Goal: Information Seeking & Learning: Learn about a topic

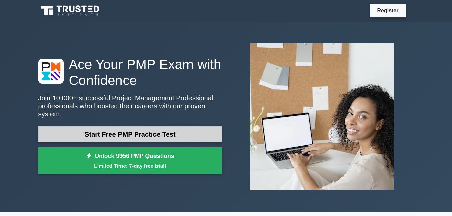
click at [171, 129] on link "Start Free PMP Practice Test" at bounding box center [130, 134] width 184 height 16
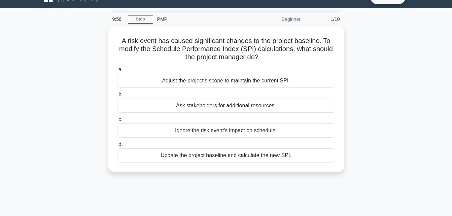
scroll to position [14, 0]
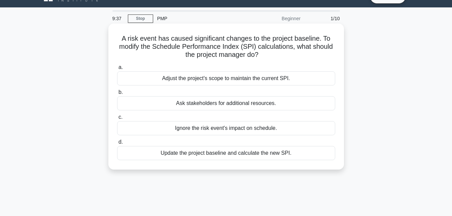
click at [251, 155] on div "Update the project baseline and calculate the new SPI." at bounding box center [226, 153] width 218 height 14
click at [117, 145] on input "d. Update the project baseline and calculate the new SPI." at bounding box center [117, 142] width 0 height 4
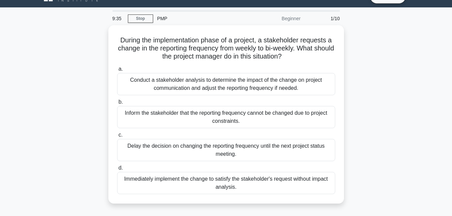
scroll to position [0, 0]
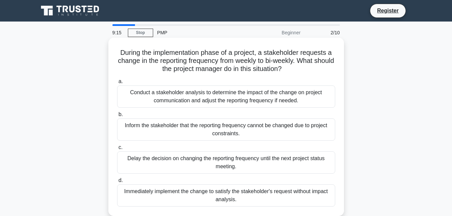
click at [288, 100] on div "Conduct a stakeholder analysis to determine the impact of the change on project…" at bounding box center [226, 97] width 218 height 22
click at [117, 84] on input "a. Conduct a stakeholder analysis to determine the impact of the change on proj…" at bounding box center [117, 82] width 0 height 4
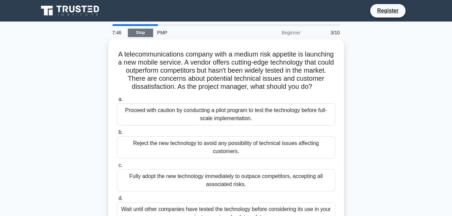
click at [143, 31] on link "Stop" at bounding box center [140, 33] width 25 height 8
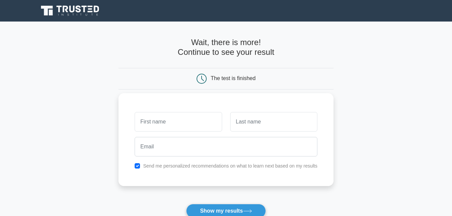
type input "JULIETA"
type input "JIMENEZ"
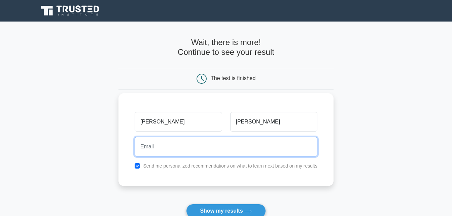
click at [180, 154] on input "email" at bounding box center [226, 147] width 183 height 20
type input "jimenezjulieta3@gmail.com"
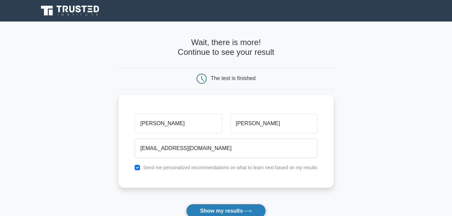
click at [223, 210] on button "Show my results" at bounding box center [226, 211] width 80 height 14
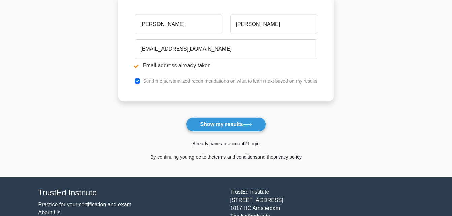
scroll to position [125, 0]
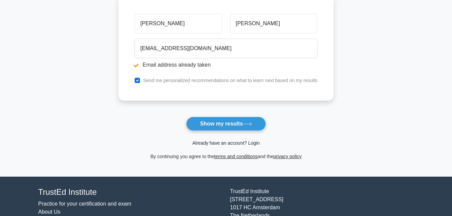
click at [247, 145] on link "Already have an account? Login" at bounding box center [225, 142] width 67 height 5
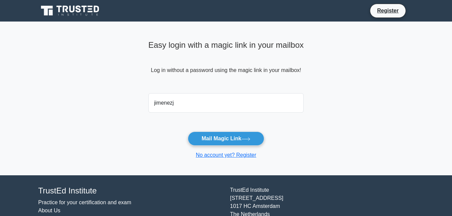
type input "[EMAIL_ADDRESS][DOMAIN_NAME]"
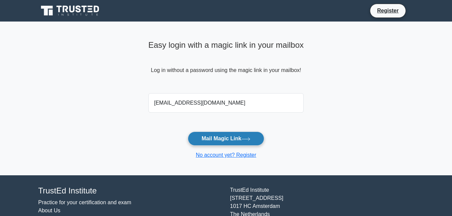
click at [217, 139] on button "Mail Magic Link" at bounding box center [226, 139] width 76 height 14
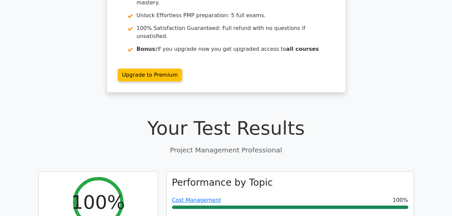
scroll to position [116, 0]
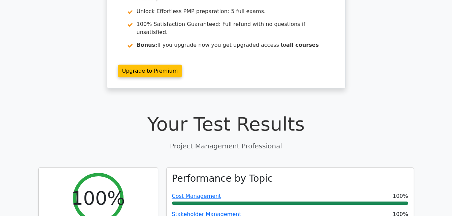
drag, startPoint x: 455, startPoint y: 58, endPoint x: 296, endPoint y: 104, distance: 165.1
click at [296, 113] on h1 "Your Test Results" at bounding box center [226, 124] width 376 height 23
drag, startPoint x: 452, startPoint y: 37, endPoint x: 448, endPoint y: 65, distance: 28.2
click at [448, 65] on div "Go Premium Project Management Professional Preparation Package (2025) Earn 35 P…" at bounding box center [226, 3] width 452 height 185
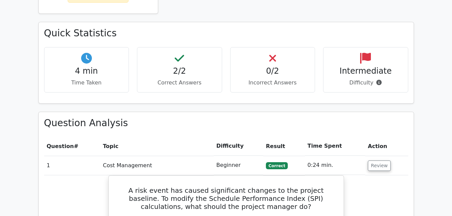
scroll to position [376, 0]
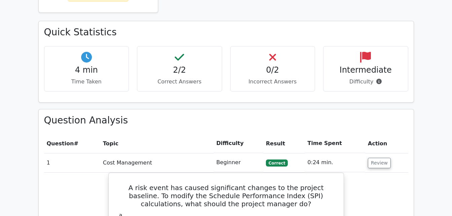
click at [237, 153] on td "Beginner" at bounding box center [239, 162] width 50 height 19
click at [49, 153] on td "1" at bounding box center [72, 162] width 56 height 19
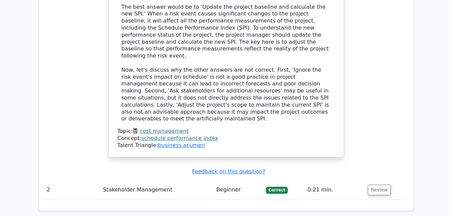
scroll to position [700, 0]
click at [375, 185] on button "Review" at bounding box center [379, 190] width 23 height 10
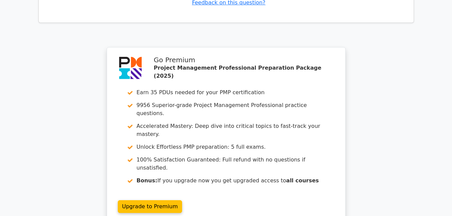
scroll to position [1282, 0]
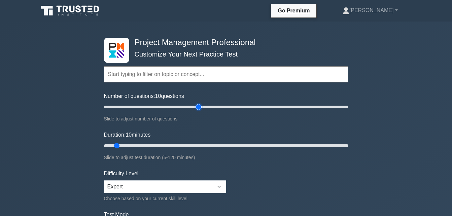
click at [196, 107] on input "Number of questions: 10 questions" at bounding box center [226, 107] width 245 height 8
click at [180, 107] on input "Number of questions: 80 questions" at bounding box center [226, 107] width 245 height 8
type input "50"
click at [165, 106] on input "Number of questions: 50 questions" at bounding box center [226, 107] width 245 height 8
type input "45"
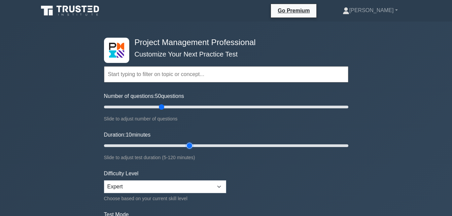
click at [186, 148] on input "Duration: 10 minutes" at bounding box center [226, 146] width 245 height 8
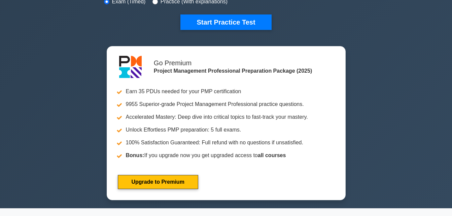
scroll to position [229, 0]
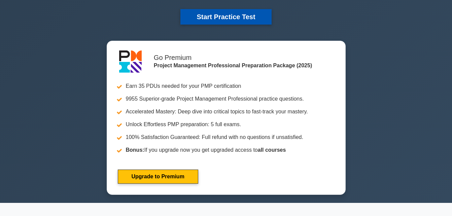
click at [230, 15] on button "Start Practice Test" at bounding box center [226, 16] width 91 height 15
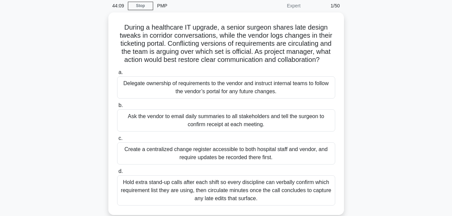
scroll to position [40, 0]
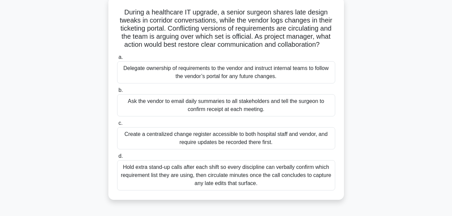
click at [158, 135] on div "Create a centralized change register accessible to both hospital staff and vend…" at bounding box center [226, 138] width 218 height 22
click at [117, 126] on input "c. Create a centralized change register accessible to both hospital staff and v…" at bounding box center [117, 123] width 0 height 4
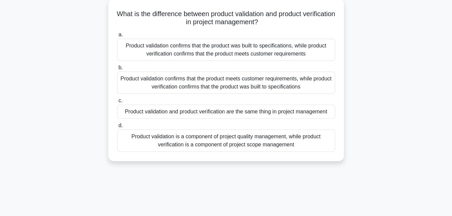
scroll to position [0, 0]
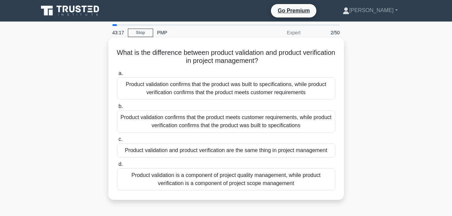
click at [268, 91] on div "Product validation confirms that the product was built to specifications, while…" at bounding box center [226, 88] width 218 height 22
click at [117, 76] on input "a. Product validation confirms that the product was built to specifications, wh…" at bounding box center [117, 73] width 0 height 4
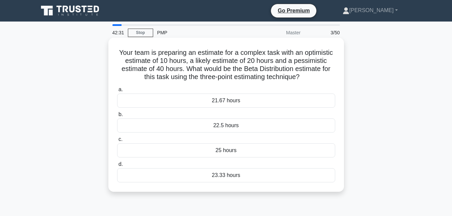
click at [253, 126] on div "22.5 hours" at bounding box center [226, 126] width 218 height 14
click at [117, 117] on input "b. 22.5 hours" at bounding box center [117, 115] width 0 height 4
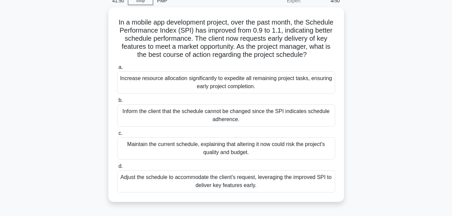
scroll to position [40, 0]
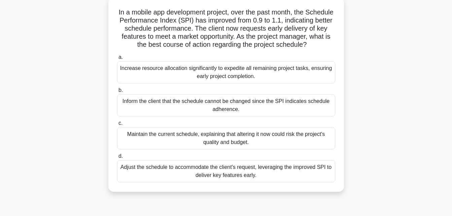
click at [221, 182] on div "Adjust the schedule to accommodate the client's request, leveraging the improve…" at bounding box center [226, 171] width 218 height 22
click at [117, 159] on input "d. Adjust the schedule to accommodate the client's request, leveraging the impr…" at bounding box center [117, 156] width 0 height 4
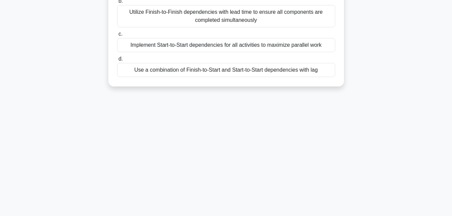
scroll to position [0, 0]
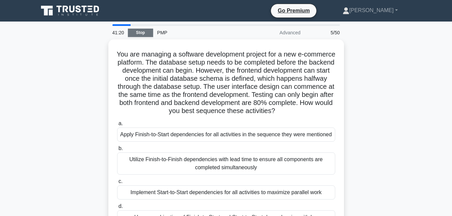
click at [135, 33] on link "Stop" at bounding box center [140, 33] width 25 height 8
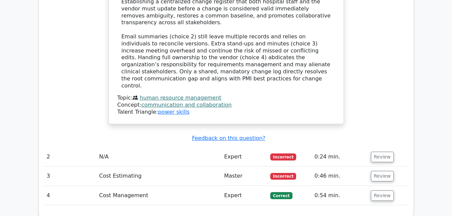
scroll to position [800, 0]
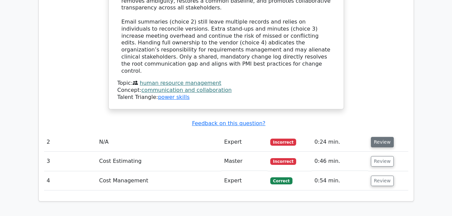
click at [375, 137] on button "Review" at bounding box center [382, 142] width 23 height 10
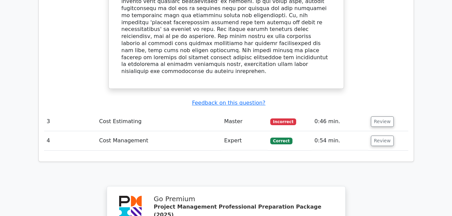
scroll to position [1167, 0]
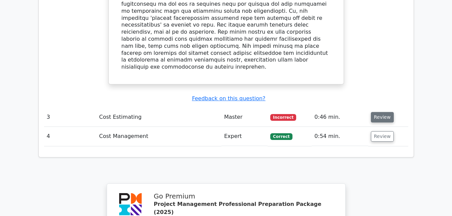
click at [379, 112] on button "Review" at bounding box center [382, 117] width 23 height 10
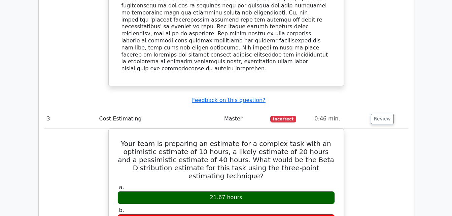
drag, startPoint x: 451, startPoint y: 143, endPoint x: 447, endPoint y: 180, distance: 37.5
drag, startPoint x: 448, startPoint y: 180, endPoint x: 418, endPoint y: 206, distance: 39.6
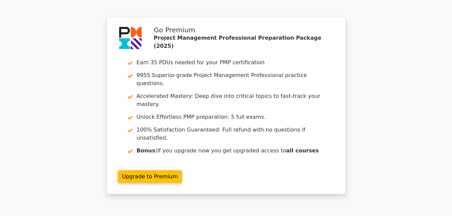
scroll to position [1642, 0]
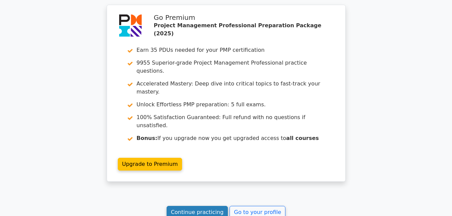
click at [213, 206] on link "Continue practicing" at bounding box center [198, 212] width 62 height 13
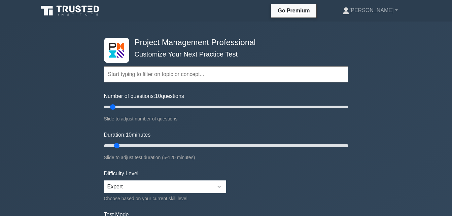
click at [197, 77] on input "text" at bounding box center [226, 74] width 245 height 16
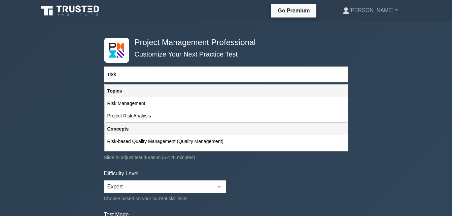
type input "risk"
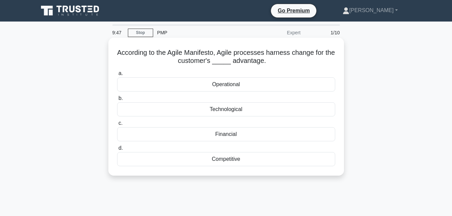
click at [215, 113] on div "Technological" at bounding box center [226, 109] width 218 height 14
click at [117, 101] on input "b. Technological" at bounding box center [117, 98] width 0 height 4
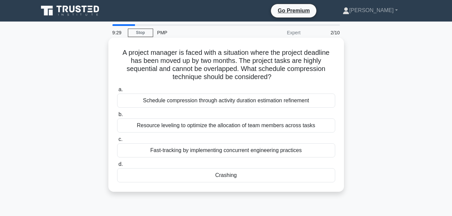
click at [237, 178] on div "Crashing" at bounding box center [226, 175] width 218 height 14
click at [117, 167] on input "d. Crashing" at bounding box center [117, 164] width 0 height 4
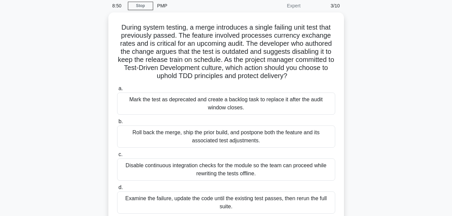
scroll to position [40, 0]
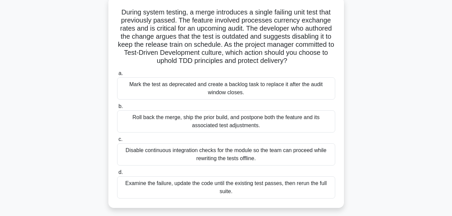
click at [284, 93] on div "Mark the test as deprecated and create a backlog task to replace it after the a…" at bounding box center [226, 88] width 218 height 22
click at [117, 76] on input "a. Mark the test as deprecated and create a backlog task to replace it after th…" at bounding box center [117, 73] width 0 height 4
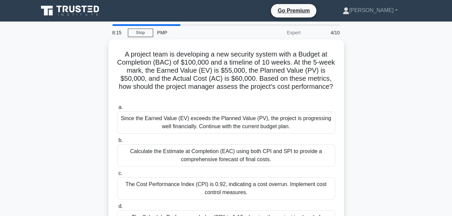
scroll to position [13, 0]
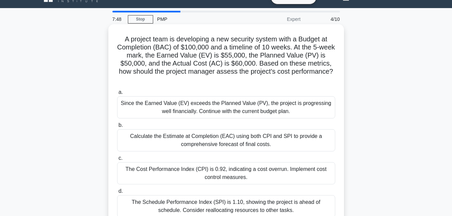
click at [299, 146] on div "Calculate the Estimate at Completion (EAC) using both CPI and SPI to provide a …" at bounding box center [226, 140] width 218 height 22
click at [117, 128] on input "b. Calculate the Estimate at Completion (EAC) using both CPI and SPI to provide…" at bounding box center [117, 125] width 0 height 4
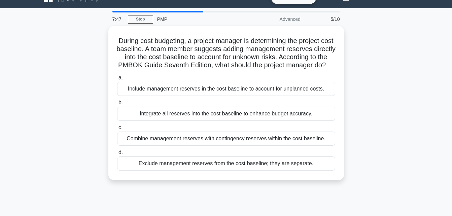
scroll to position [0, 0]
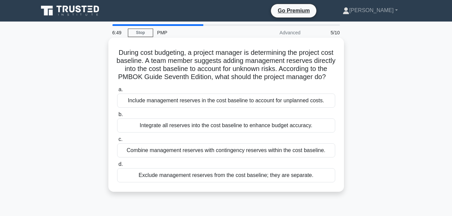
click at [254, 183] on div "Exclude management reserves from the cost baseline; they are separate." at bounding box center [226, 175] width 218 height 14
click at [117, 167] on input "d. Exclude management reserves from the cost baseline; they are separate." at bounding box center [117, 164] width 0 height 4
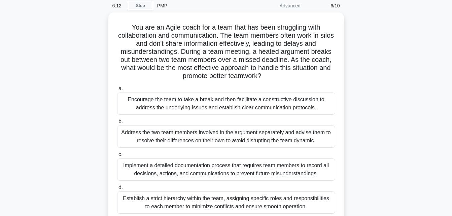
scroll to position [40, 0]
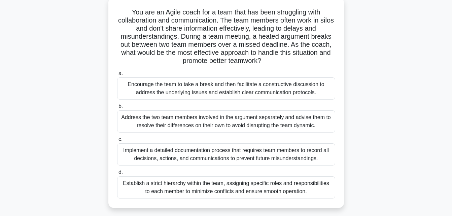
click at [236, 89] on div "Encourage the team to take a break and then facilitate a constructive discussio…" at bounding box center [226, 88] width 218 height 22
click at [117, 76] on input "a. Encourage the team to take a break and then facilitate a constructive discus…" at bounding box center [117, 73] width 0 height 4
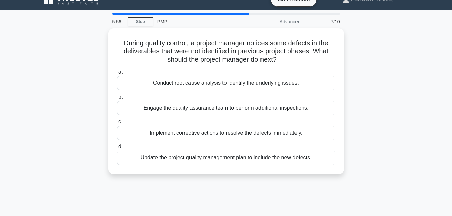
scroll to position [0, 0]
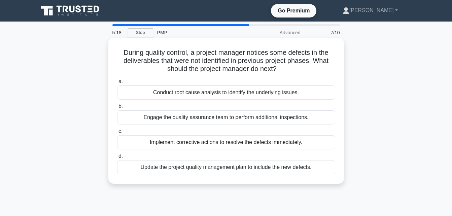
click at [250, 171] on div "Update the project quality management plan to include the new defects." at bounding box center [226, 167] width 218 height 14
click at [117, 159] on input "d. Update the project quality management plan to include the new defects." at bounding box center [117, 156] width 0 height 4
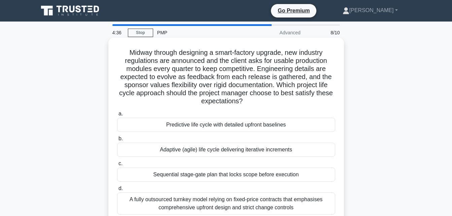
click at [267, 146] on div "Adaptive (agile) life cycle delivering iterative increments" at bounding box center [226, 150] width 218 height 14
click at [117, 141] on input "b. Adaptive (agile) life cycle delivering iterative increments" at bounding box center [117, 139] width 0 height 4
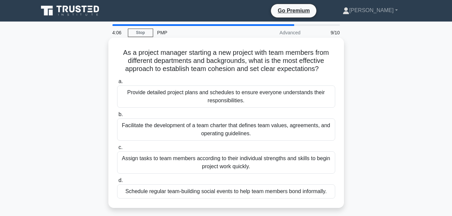
click at [273, 95] on div "Provide detailed project plans and schedules to ensure everyone understands the…" at bounding box center [226, 97] width 218 height 22
click at [117, 84] on input "a. Provide detailed project plans and schedules to ensure everyone understands …" at bounding box center [117, 82] width 0 height 4
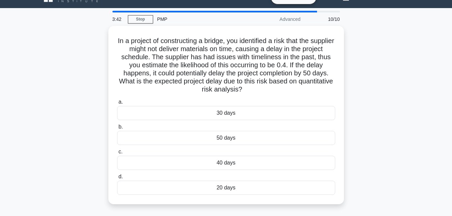
scroll to position [27, 0]
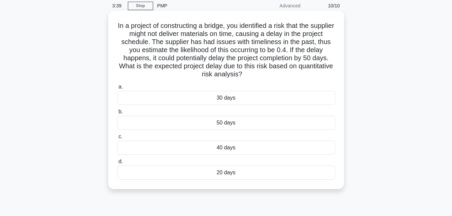
click at [233, 174] on div "20 days" at bounding box center [226, 173] width 218 height 14
click at [117, 164] on input "d. 20 days" at bounding box center [117, 162] width 0 height 4
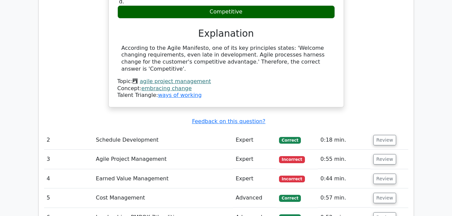
scroll to position [795, 0]
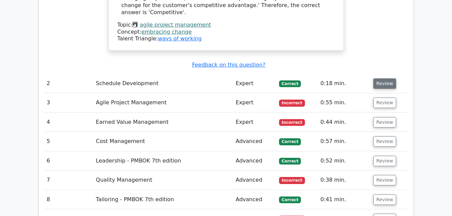
click at [386, 79] on button "Review" at bounding box center [385, 84] width 23 height 10
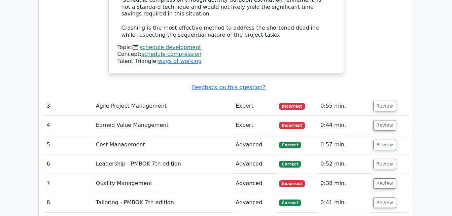
scroll to position [1226, 0]
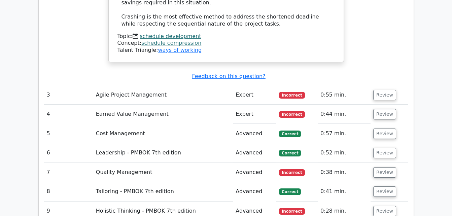
click at [386, 90] on button "Review" at bounding box center [385, 95] width 23 height 10
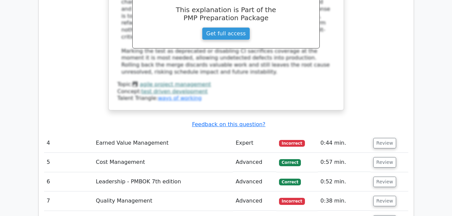
scroll to position [1577, 0]
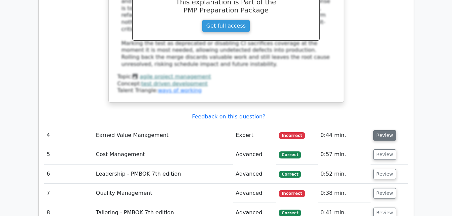
click at [388, 130] on button "Review" at bounding box center [385, 135] width 23 height 10
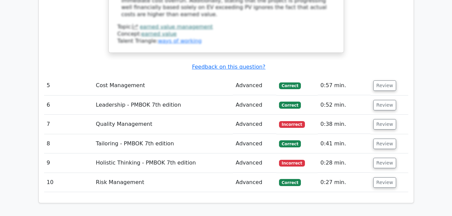
scroll to position [2008, 0]
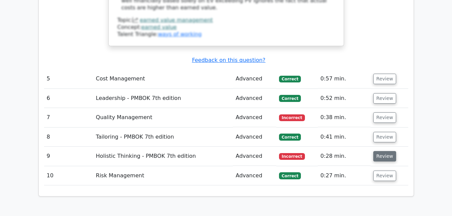
click at [382, 151] on button "Review" at bounding box center [385, 156] width 23 height 10
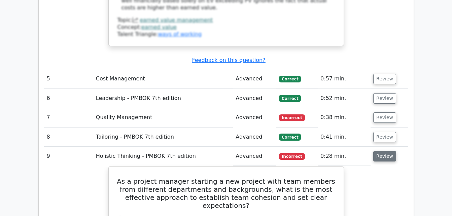
scroll to position [1995, 0]
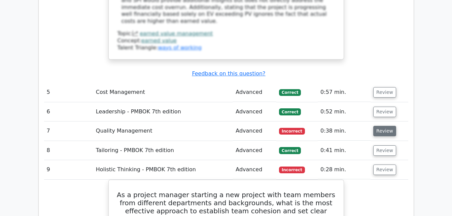
click at [379, 126] on button "Review" at bounding box center [385, 131] width 23 height 10
